Goal: Transaction & Acquisition: Purchase product/service

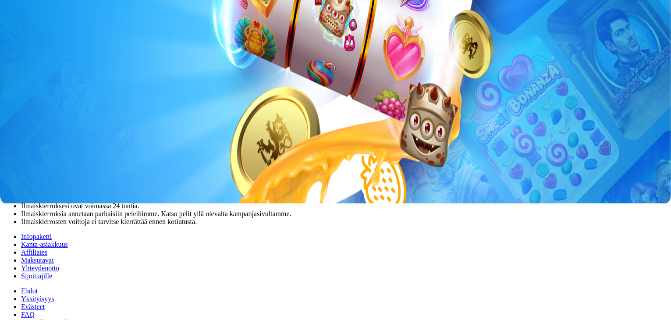
scroll to position [117, 0]
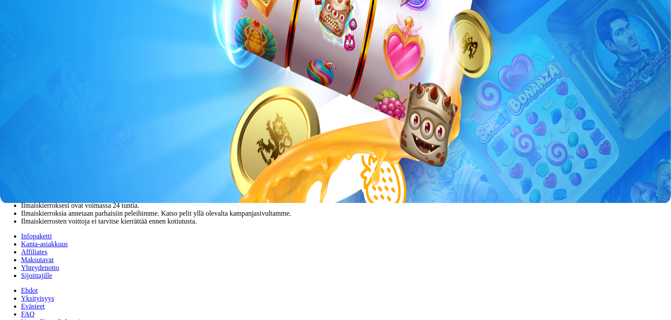
click at [358, 225] on div "Nyt mennään - 200 ilmaiskierrosta! Lataa hedelmäkoriisi TERVETULOTARJOUS , joss…" at bounding box center [336, 122] width 664 height 208
click at [27, 119] on span "Liity nyt" at bounding box center [17, 116] width 20 height 7
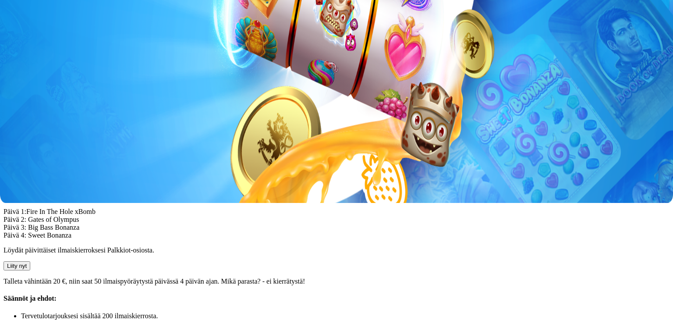
click at [66, 89] on input "***" at bounding box center [35, 93] width 62 height 9
type input "*"
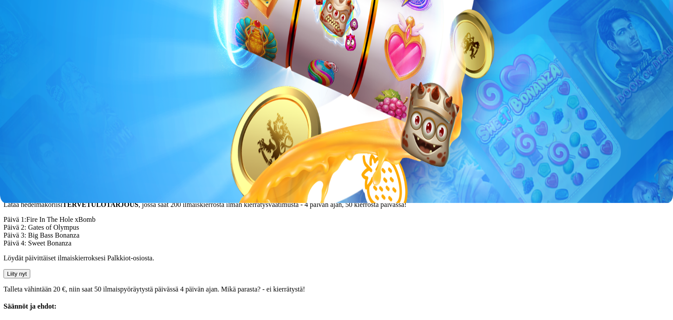
click at [66, 89] on input "number" at bounding box center [35, 93] width 62 height 9
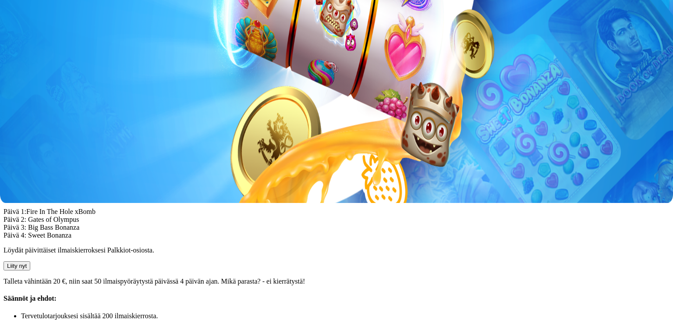
type input "**"
click at [63, 106] on button "TALLETA JA PELAA" at bounding box center [34, 110] width 60 height 9
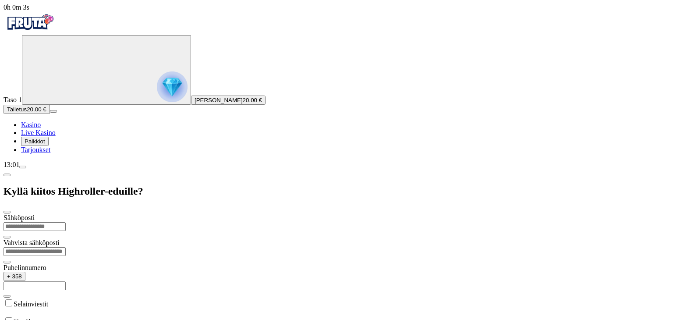
click at [66, 222] on input "email" at bounding box center [35, 226] width 62 height 9
type input "**********"
click at [66, 281] on input "text" at bounding box center [35, 285] width 62 height 9
type input "*********"
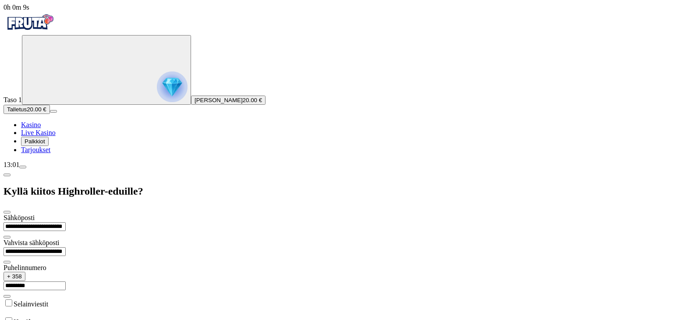
click at [42, 318] on label "Hyväksyn" at bounding box center [28, 321] width 28 height 7
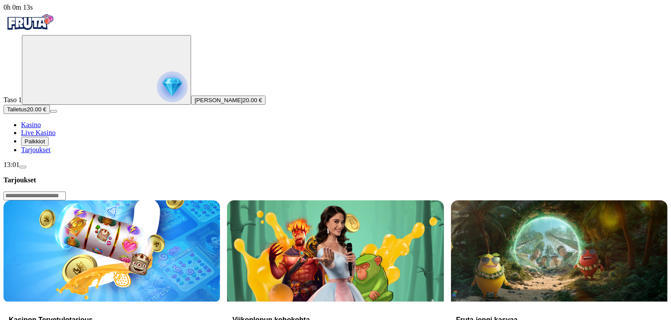
click at [45, 145] on span "Palkkiot" at bounding box center [35, 141] width 21 height 7
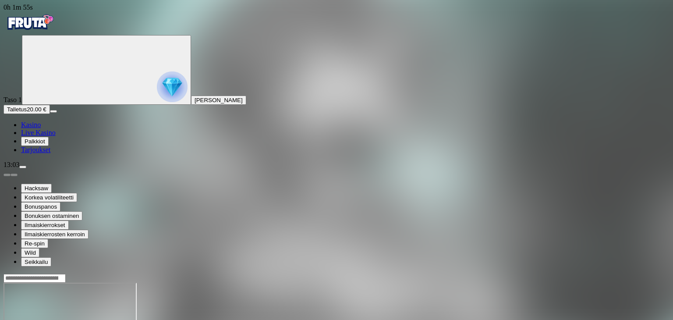
click at [45, 145] on span "Palkkiot" at bounding box center [35, 141] width 21 height 7
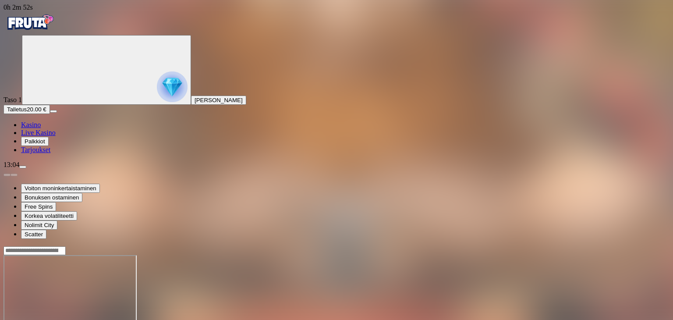
click at [626, 246] on div at bounding box center [337, 289] width 666 height 86
click at [49, 146] on button "Palkkiot" at bounding box center [35, 141] width 28 height 9
click at [7, 289] on span "close icon" at bounding box center [7, 289] width 0 height 0
click at [39, 128] on span "Kasino" at bounding box center [31, 124] width 20 height 7
click at [57, 154] on ul "Kasino Live Kasino Palkkiot Tarjoukset" at bounding box center [337, 137] width 666 height 33
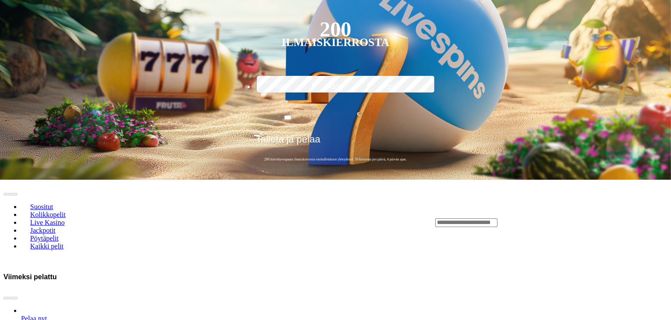
scroll to position [323, 0]
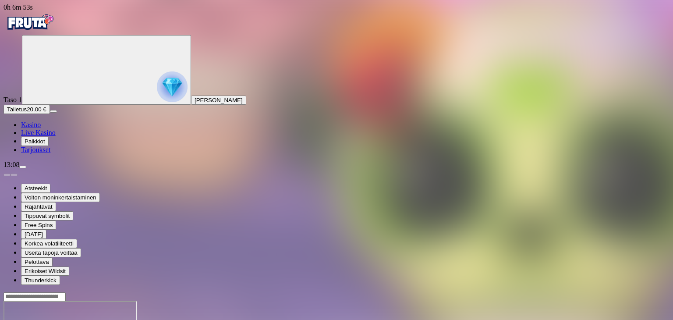
click at [46, 153] on span "Tarjoukset" at bounding box center [35, 149] width 29 height 7
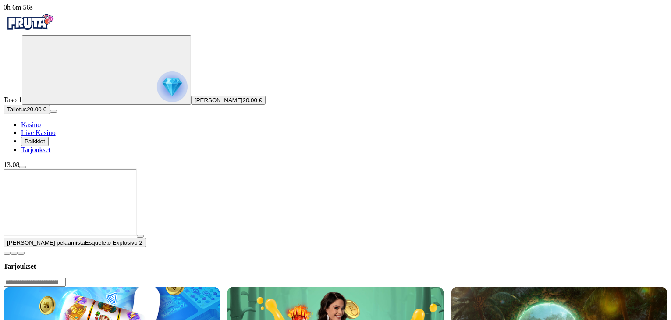
click at [39, 105] on button "Primary" at bounding box center [106, 70] width 169 height 70
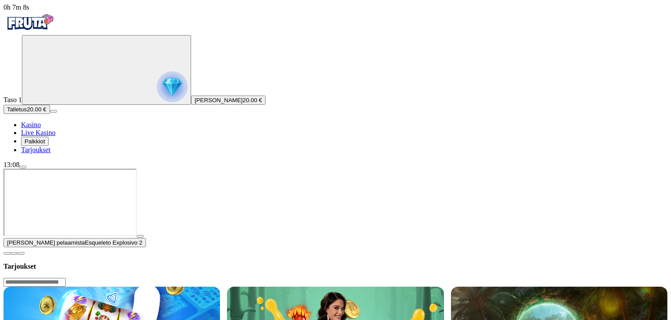
click at [41, 128] on span "Kasino" at bounding box center [31, 124] width 20 height 7
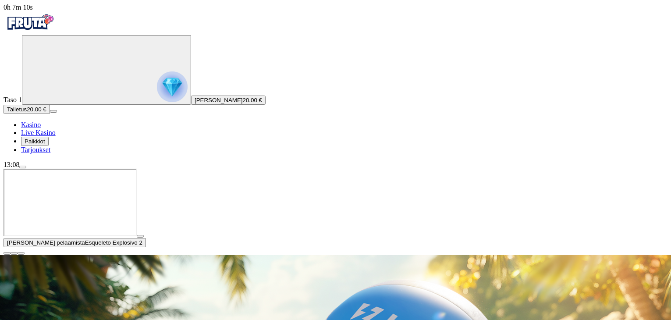
click at [42, 145] on span "Palkkiot" at bounding box center [35, 141] width 21 height 7
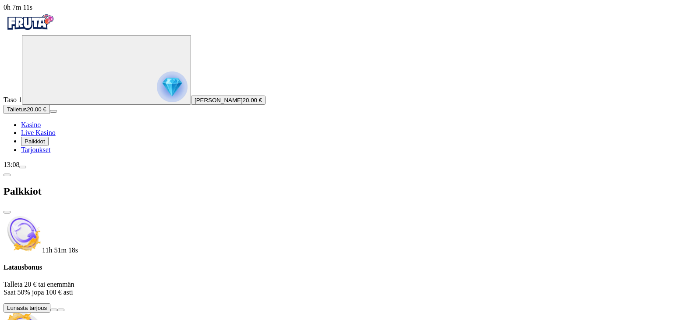
click at [46, 153] on span "Tarjoukset" at bounding box center [35, 149] width 29 height 7
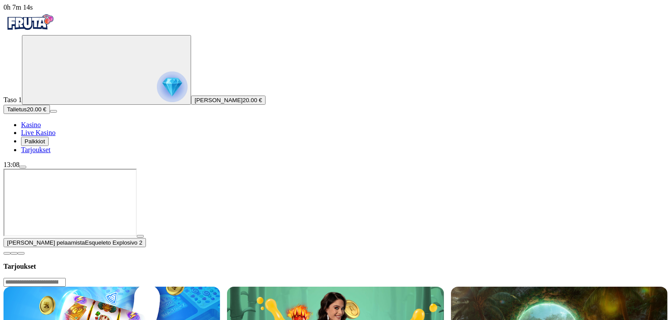
click at [243, 103] on span "20.00 €" at bounding box center [252, 100] width 19 height 7
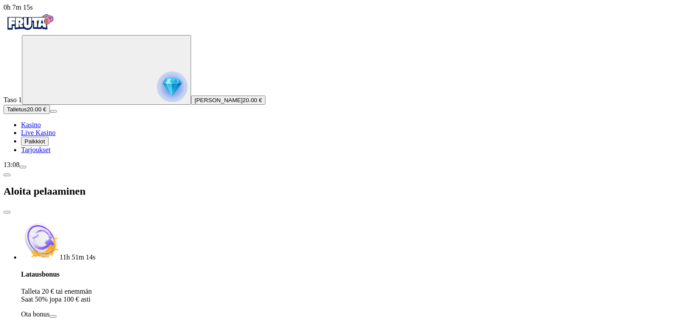
click at [157, 99] on img "Primary" at bounding box center [172, 86] width 31 height 31
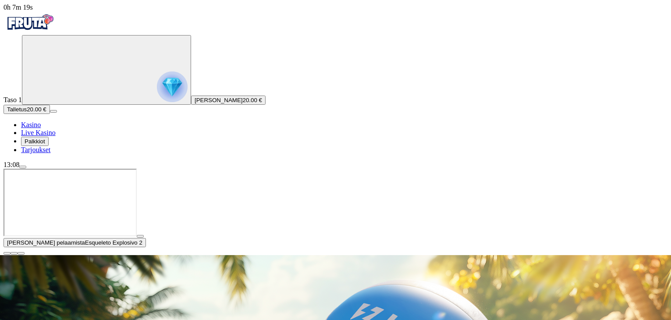
scroll to position [96, 0]
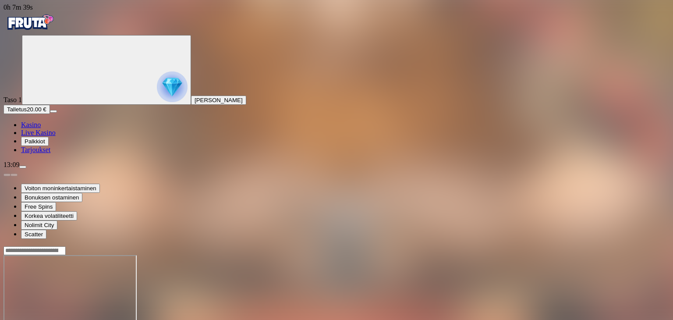
click at [54, 113] on circle "Primary" at bounding box center [90, 69] width 89 height 89
click at [82, 169] on div "13:09" at bounding box center [337, 165] width 666 height 8
click at [23, 167] on span "menu icon" at bounding box center [23, 167] width 0 height 0
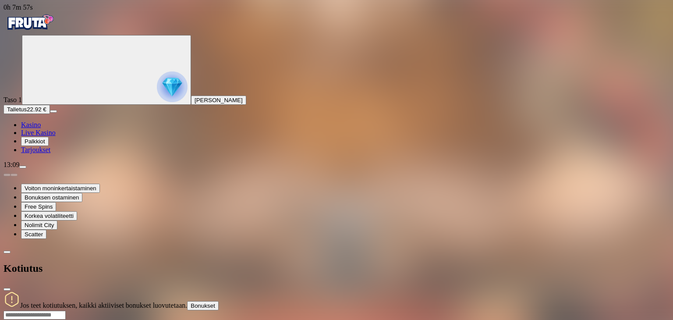
click at [66, 311] on input "number" at bounding box center [35, 315] width 62 height 9
type input "**"
click at [7, 252] on span "chevron-left icon" at bounding box center [7, 252] width 0 height 0
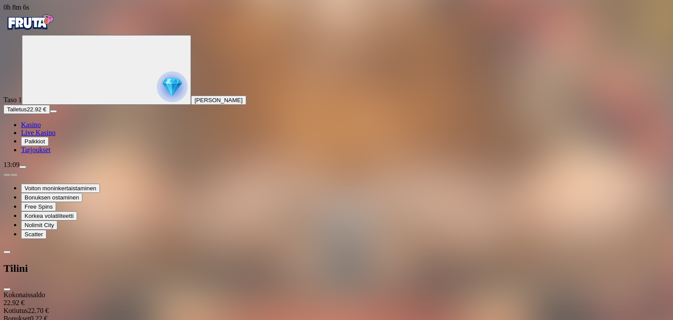
click at [7, 252] on span "chevron-left icon" at bounding box center [7, 252] width 0 height 0
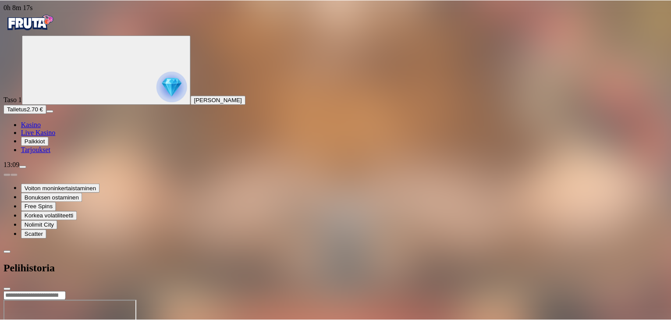
scroll to position [0, 0]
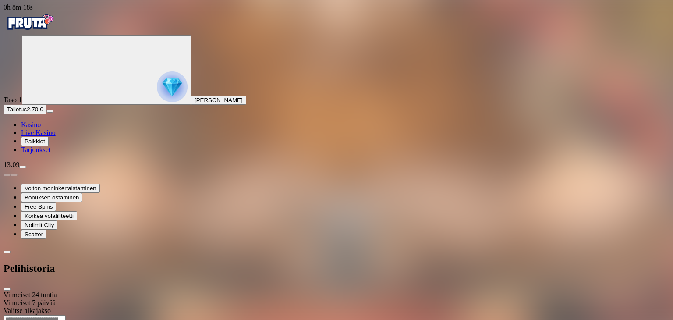
click at [200, 291] on div "Viimeiset 24 tuntia" at bounding box center [337, 295] width 666 height 8
click at [33, 154] on ul "Kasino Live Kasino Palkkiot Tarjoukset" at bounding box center [337, 137] width 666 height 33
click at [35, 128] on span "Kasino" at bounding box center [31, 124] width 20 height 7
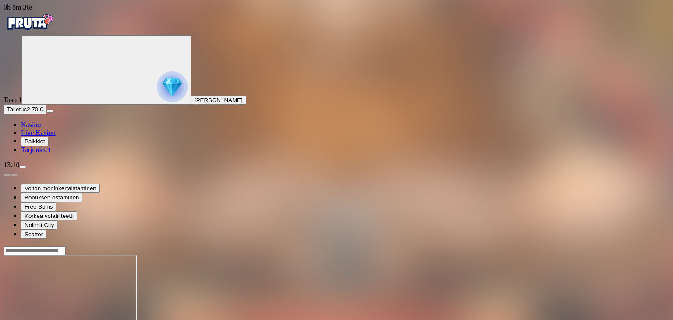
click at [41, 128] on span "Kasino" at bounding box center [31, 124] width 20 height 7
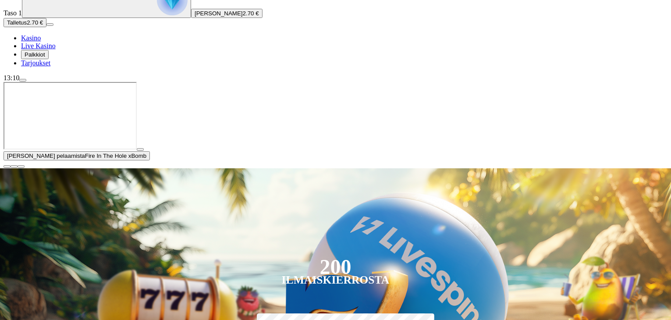
scroll to position [88, 0]
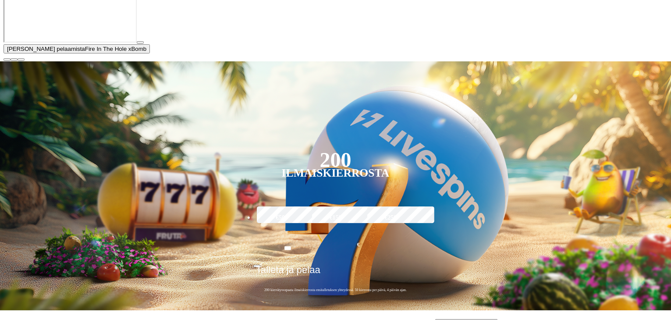
scroll to position [348, 0]
type input "*****"
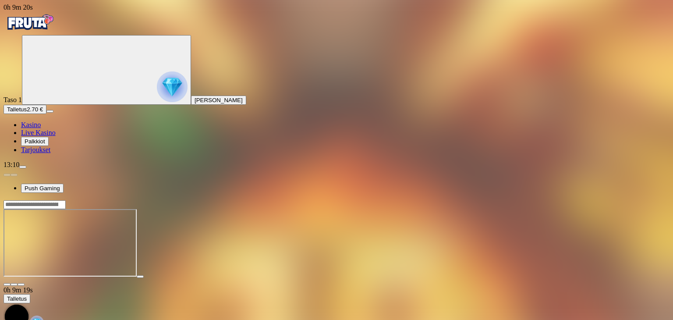
click at [116, 200] on div at bounding box center [337, 243] width 666 height 86
click at [39, 128] on span "Kasino" at bounding box center [31, 124] width 20 height 7
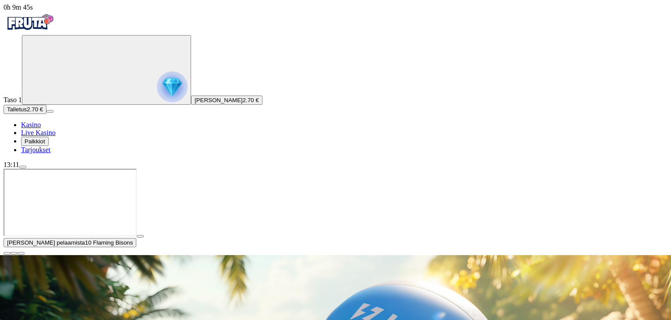
click at [7, 253] on span "close icon" at bounding box center [7, 253] width 0 height 0
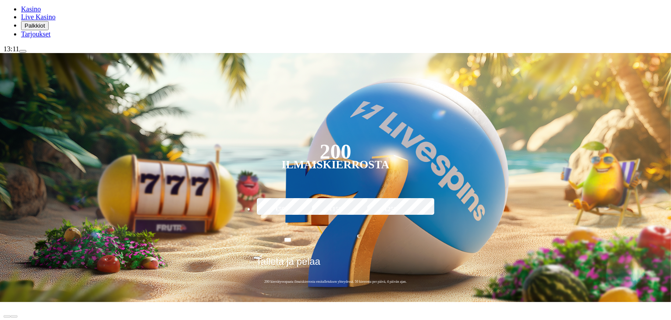
scroll to position [117, 0]
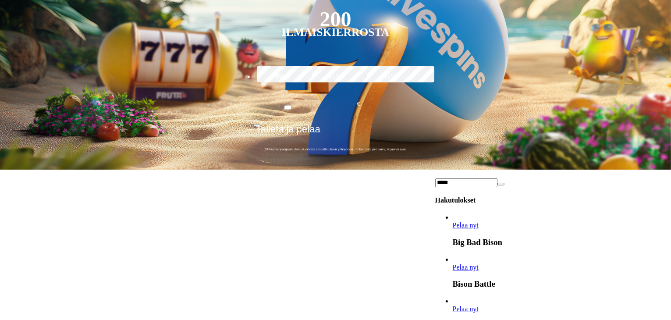
scroll to position [247, 0]
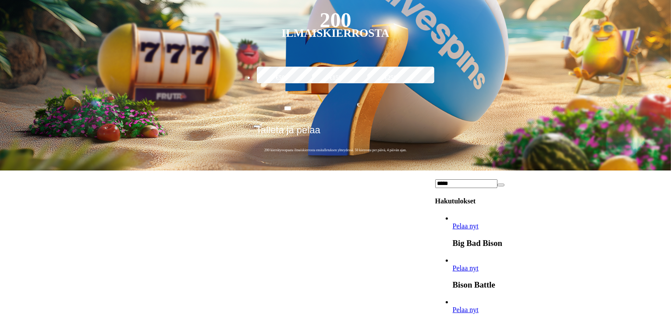
type input "*****"
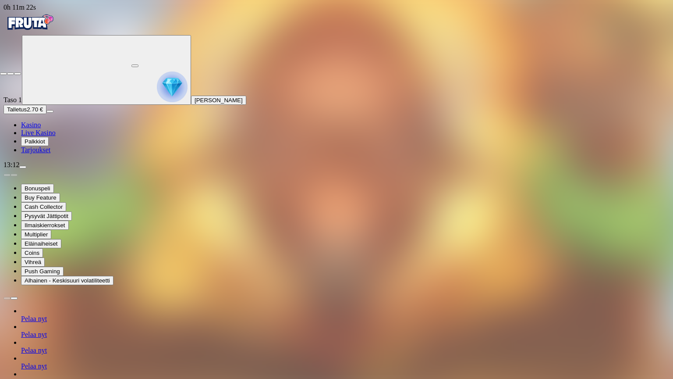
click at [18, 74] on span "fullscreen-exit icon" at bounding box center [18, 74] width 0 height 0
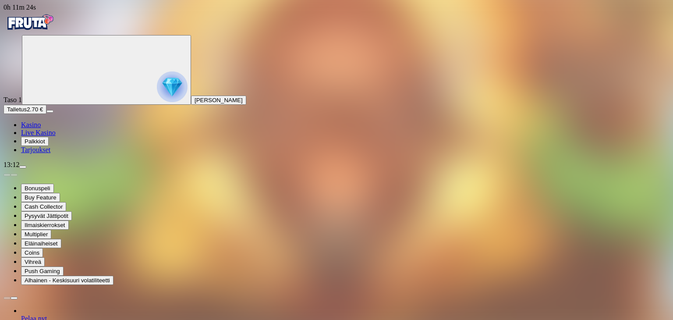
click at [195, 103] on span "[PERSON_NAME]" at bounding box center [219, 100] width 48 height 7
click at [23, 167] on span "menu icon" at bounding box center [23, 167] width 0 height 0
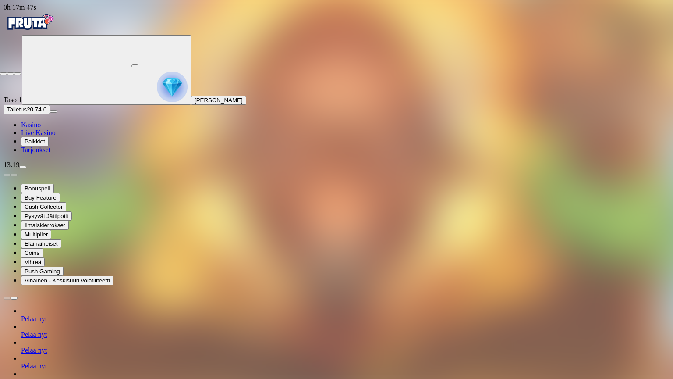
click at [18, 74] on span "fullscreen-exit icon" at bounding box center [18, 74] width 0 height 0
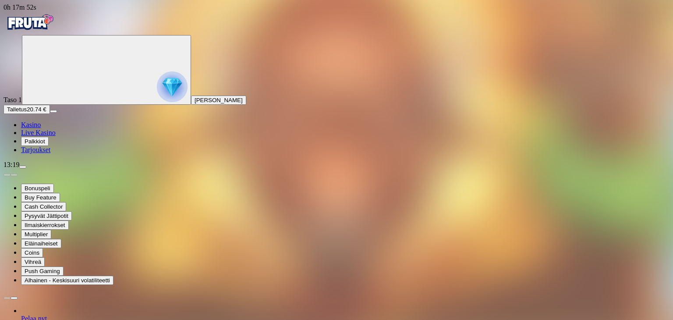
click at [23, 167] on span "menu icon" at bounding box center [23, 167] width 0 height 0
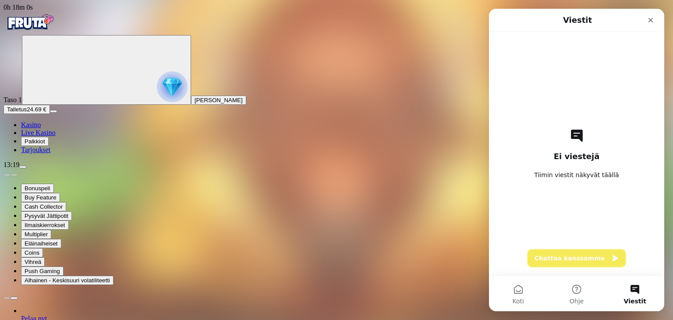
click at [585, 260] on button "Chattaa kanssamme" at bounding box center [577, 258] width 98 height 18
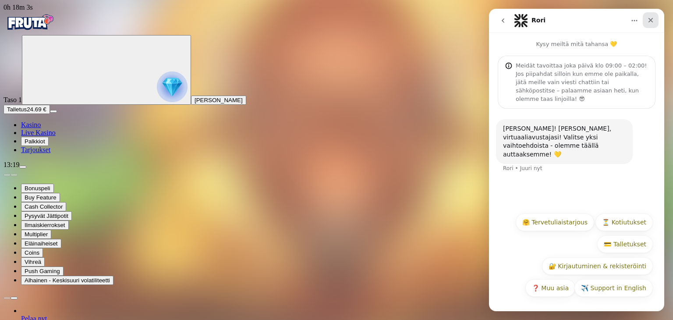
click at [645, 26] on div "Sulje" at bounding box center [651, 20] width 16 height 16
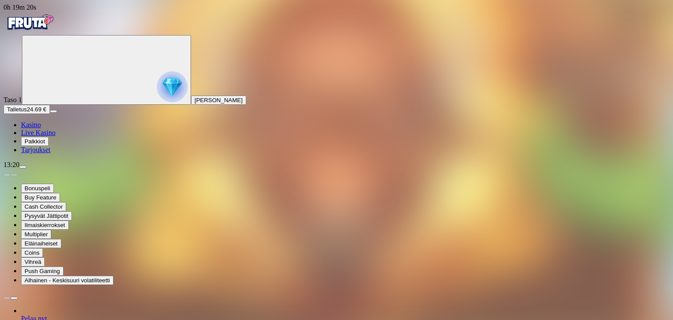
drag, startPoint x: 239, startPoint y: 246, endPoint x: 100, endPoint y: 39, distance: 249.4
copy ol "[DATE] 13:17:16 Panos : EUR 0.25 Voitto : EUR 16.56 [DATE] 13:17:13 Panos : EUR…"
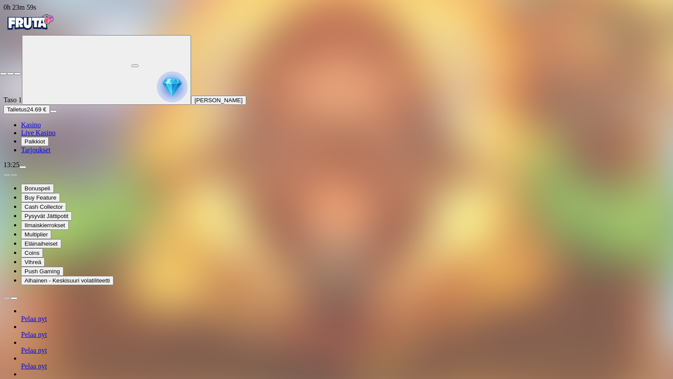
click at [18, 74] on span "fullscreen-exit icon" at bounding box center [18, 74] width 0 height 0
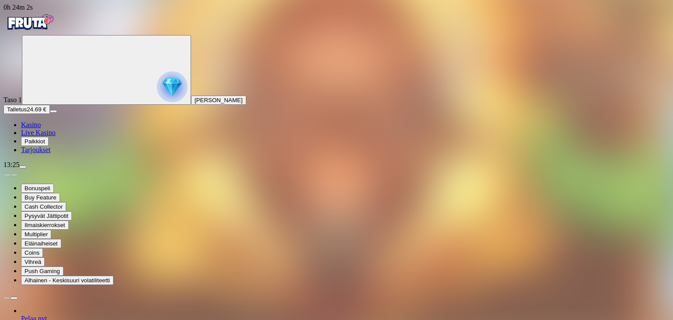
click at [23, 167] on span "menu icon" at bounding box center [23, 167] width 0 height 0
drag, startPoint x: 252, startPoint y: 110, endPoint x: 102, endPoint y: 27, distance: 171.6
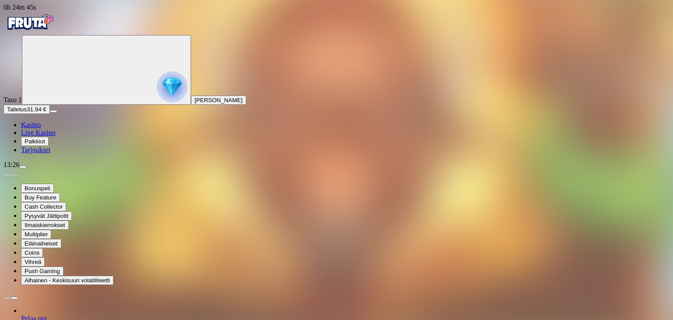
copy ol "[DATE] 13:25:24 Panos : EUR 0.25 Voitto : EUR 0.02 [DATE] 13:25:21 Panos : EUR …"
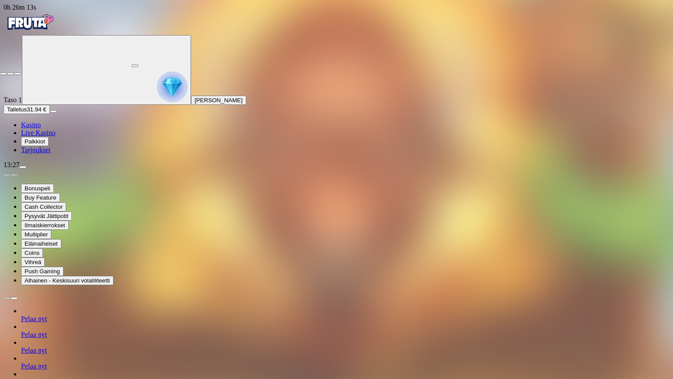
click at [4, 74] on span "close icon" at bounding box center [4, 74] width 0 height 0
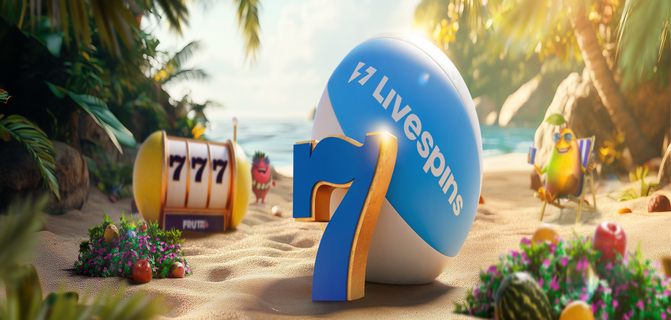
click at [45, 137] on span "Palkkiot" at bounding box center [35, 133] width 21 height 7
click at [7, 175] on span "chevron-left icon" at bounding box center [7, 175] width 0 height 0
click at [32, 245] on button "Kotiutus" at bounding box center [18, 249] width 28 height 9
click at [66, 214] on input "number" at bounding box center [35, 218] width 62 height 9
click at [7, 175] on span "chevron-left icon" at bounding box center [7, 175] width 0 height 0
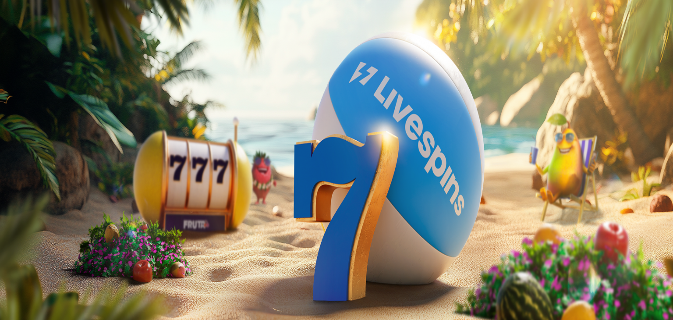
click at [23, 167] on span "menu icon" at bounding box center [23, 167] width 0 height 0
click at [7, 212] on span "close icon" at bounding box center [7, 212] width 0 height 0
click at [23, 167] on span "menu icon" at bounding box center [23, 167] width 0 height 0
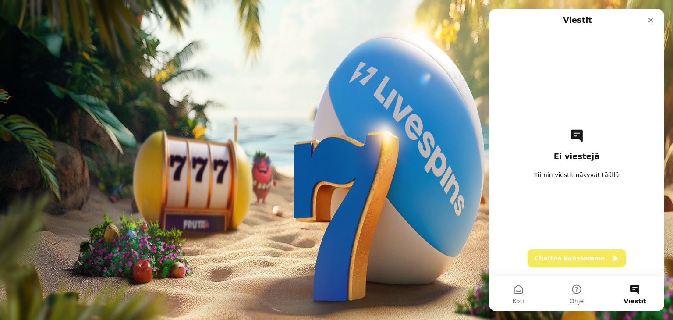
click at [568, 262] on button "Chattaa kanssamme" at bounding box center [577, 258] width 98 height 18
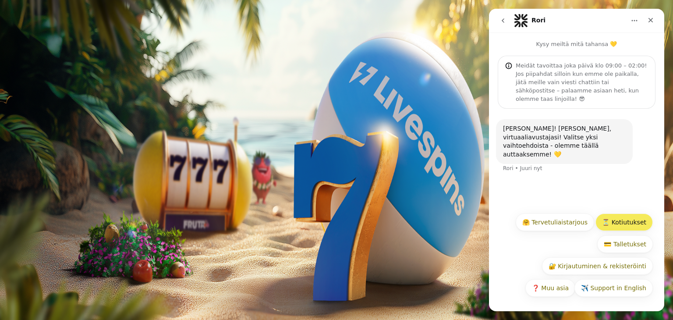
click at [634, 221] on div "✈️ Support in English 🤗 Tervetuliaistarjous ⏳ Kotiutukset 💳 Talletukset 🔐 Kirja…" at bounding box center [576, 257] width 153 height 88
click at [634, 221] on button "⏳ Kotiutukset" at bounding box center [624, 222] width 57 height 18
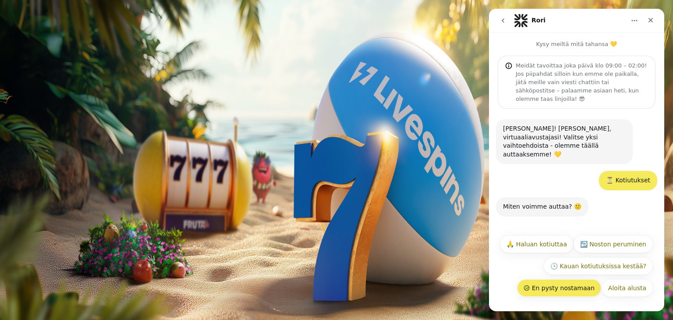
click at [587, 290] on button "😥 En pysty nostamaan" at bounding box center [559, 288] width 84 height 18
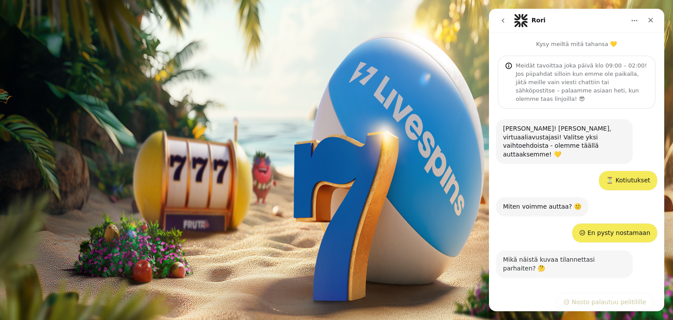
scroll to position [54, 0]
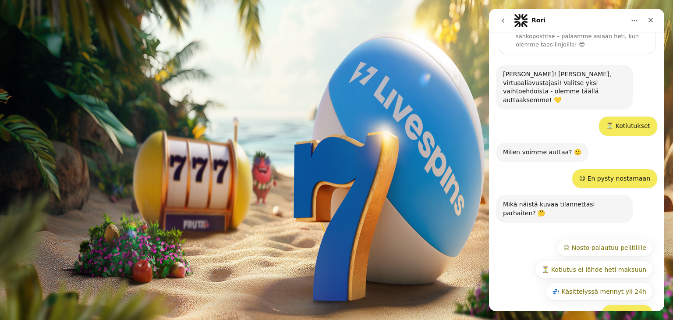
click at [627, 305] on button "Aloita alusta" at bounding box center [627, 314] width 51 height 18
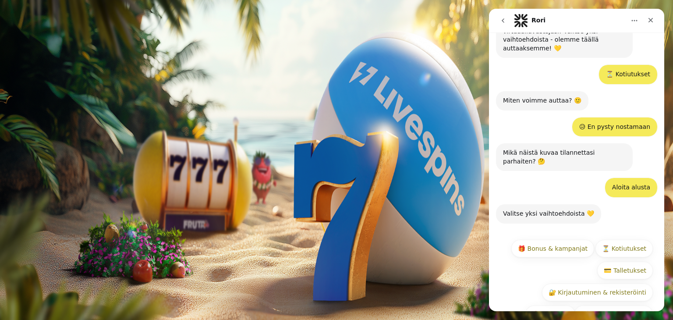
scroll to position [106, 0]
click at [618, 239] on button "⏳ Kotiutukset" at bounding box center [624, 248] width 57 height 18
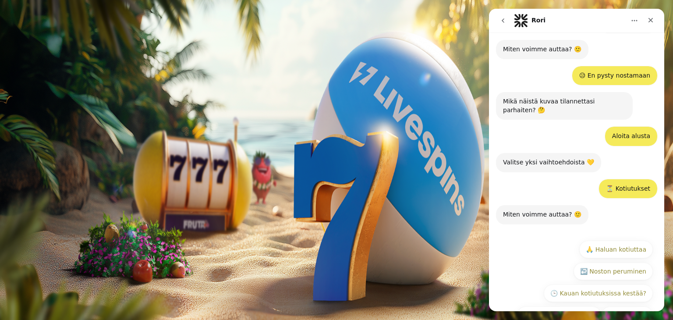
scroll to position [159, 0]
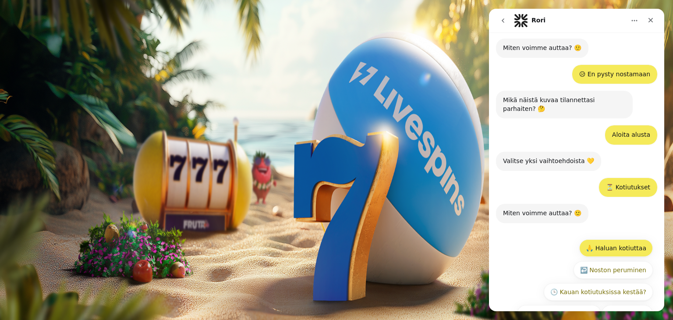
click at [631, 239] on button "🙏 Haluan kotiuttaa" at bounding box center [616, 248] width 74 height 18
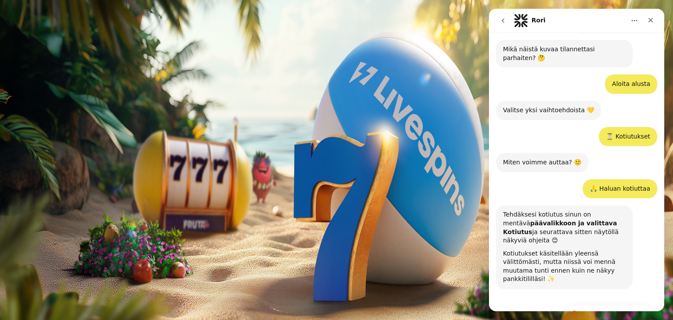
scroll to position [214, 0]
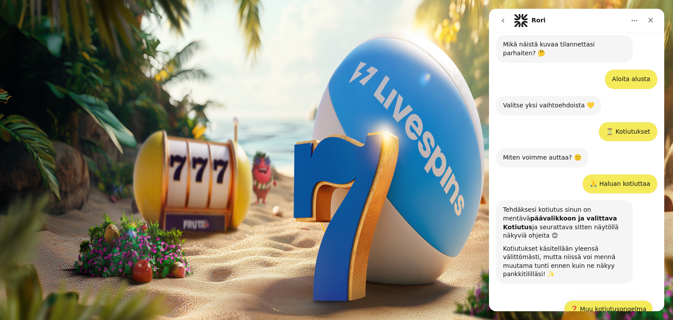
click at [602, 300] on button "❓ Muu kotiutusongelma" at bounding box center [608, 309] width 89 height 18
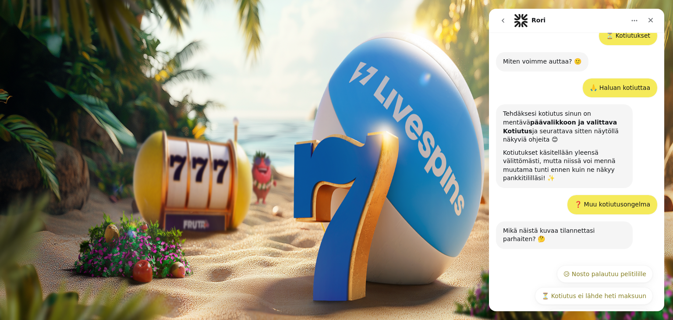
scroll to position [310, 0]
click at [646, 21] on div "Sulje" at bounding box center [651, 20] width 16 height 16
